Goal: Book appointment/travel/reservation

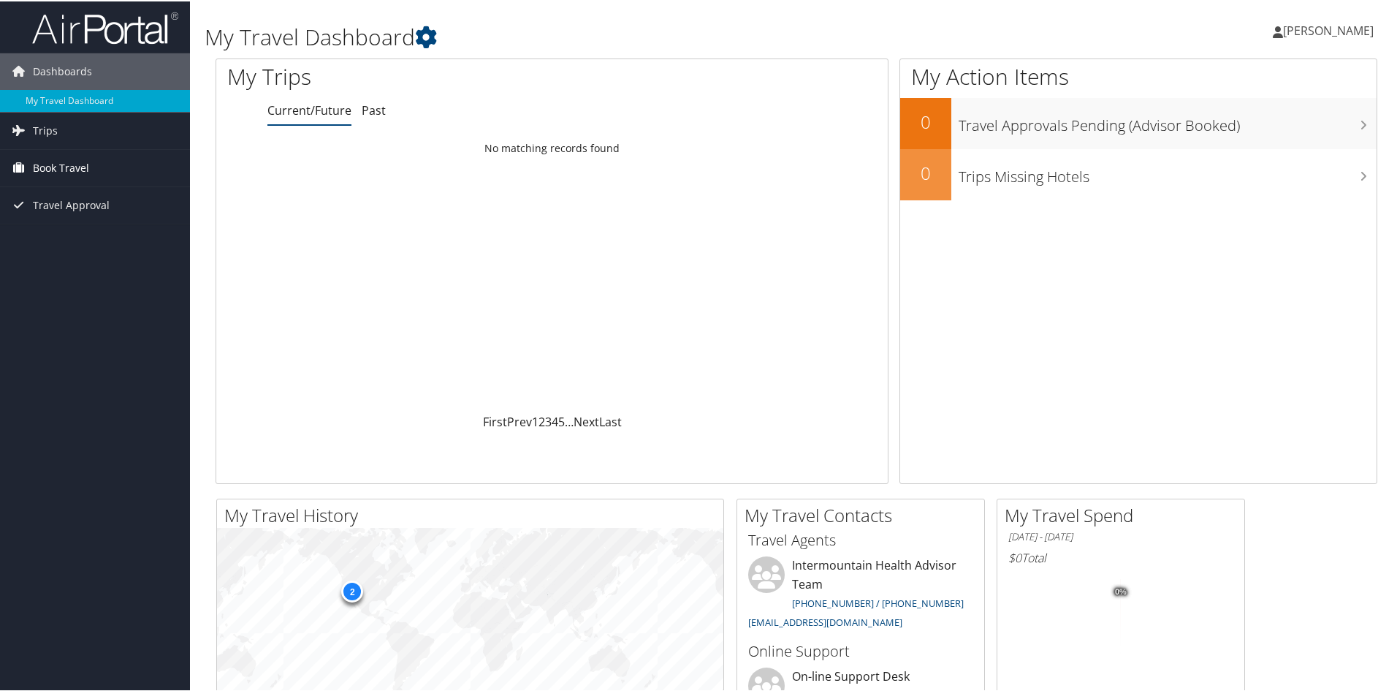
click at [67, 164] on span "Book Travel" at bounding box center [61, 166] width 56 height 37
click at [83, 235] on link "Book/Manage Online Trips" at bounding box center [95, 240] width 190 height 22
